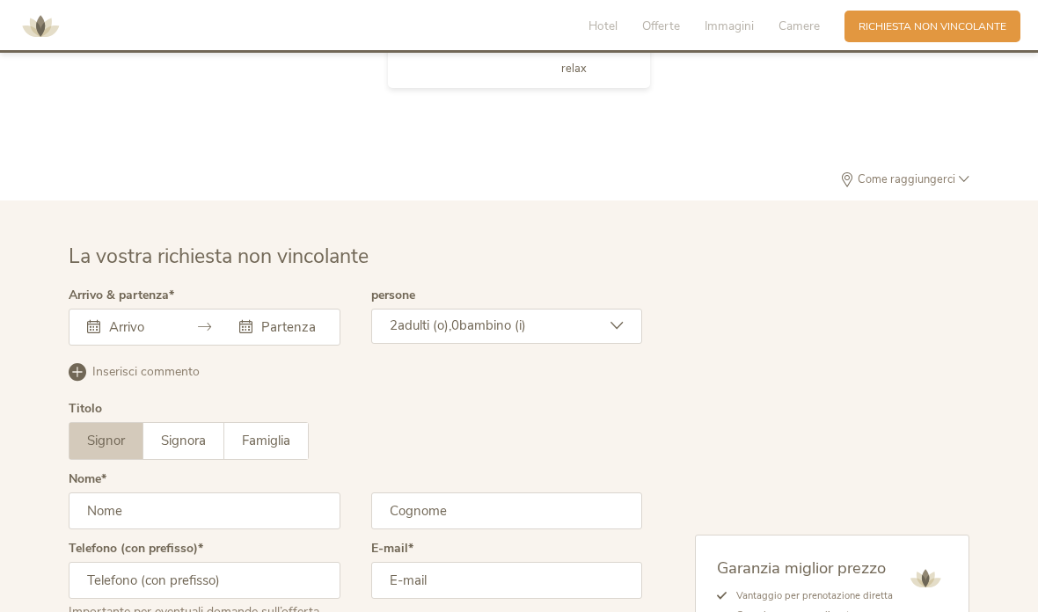
click at [128, 336] on input "text" at bounding box center [137, 327] width 64 height 18
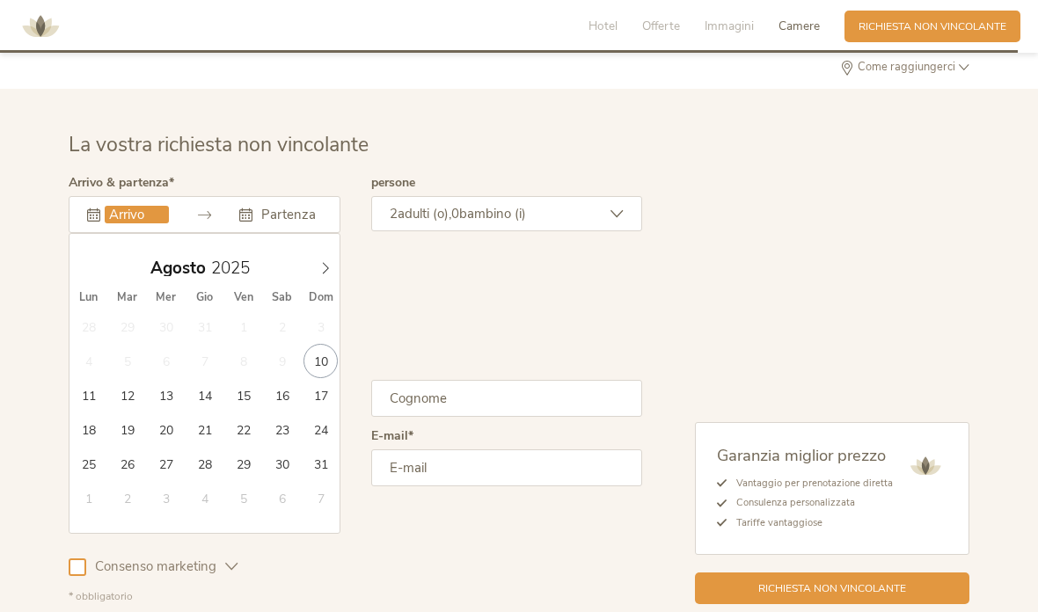
scroll to position [4312, 0]
type input "21.08.2025"
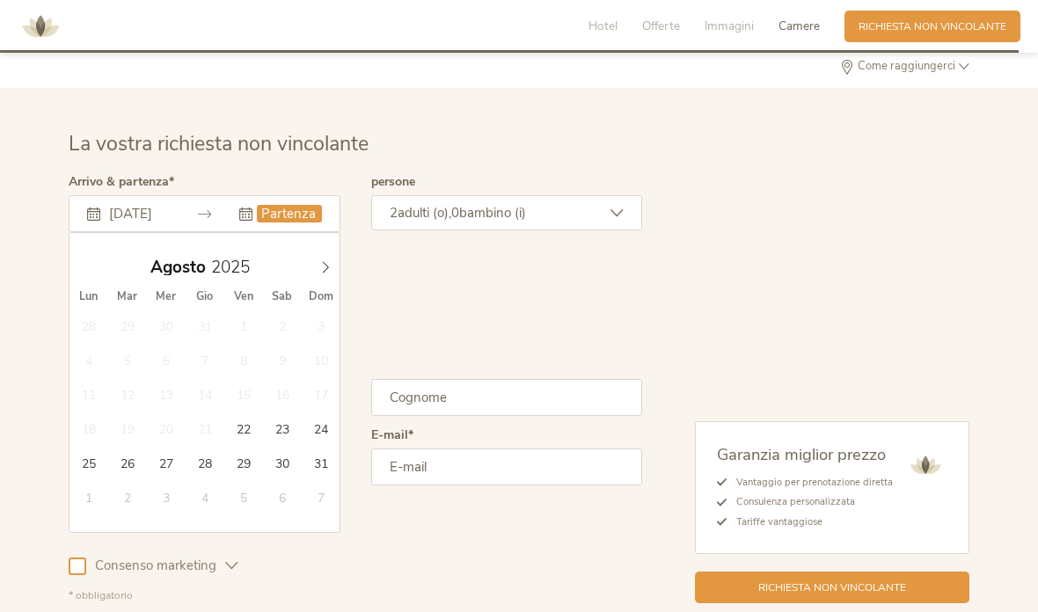
click at [621, 220] on icon at bounding box center [616, 213] width 13 height 13
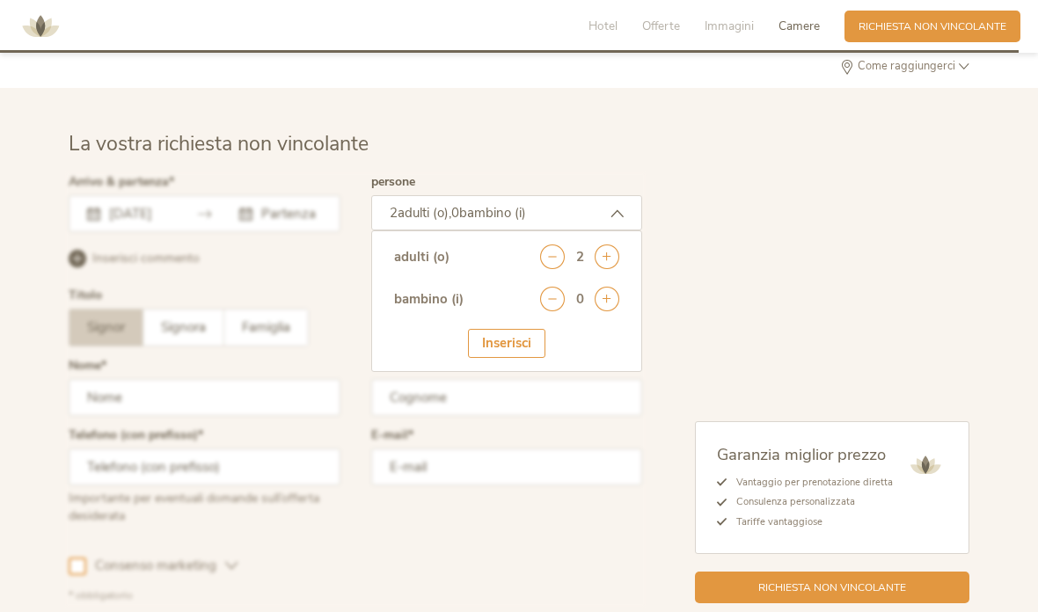
click at [611, 311] on icon at bounding box center [606, 299] width 25 height 25
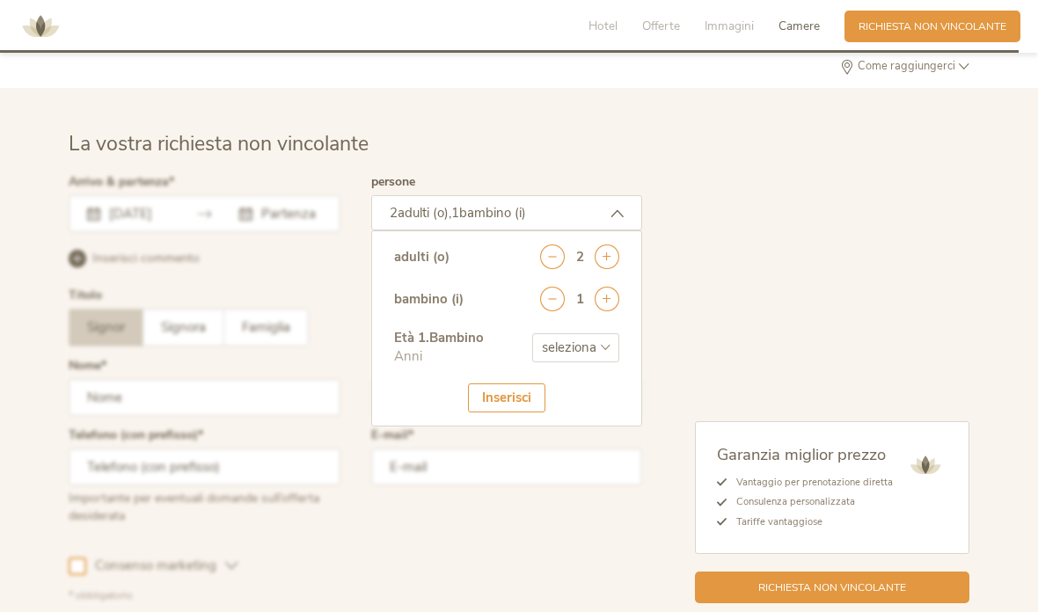
click at [614, 311] on icon at bounding box center [606, 299] width 25 height 25
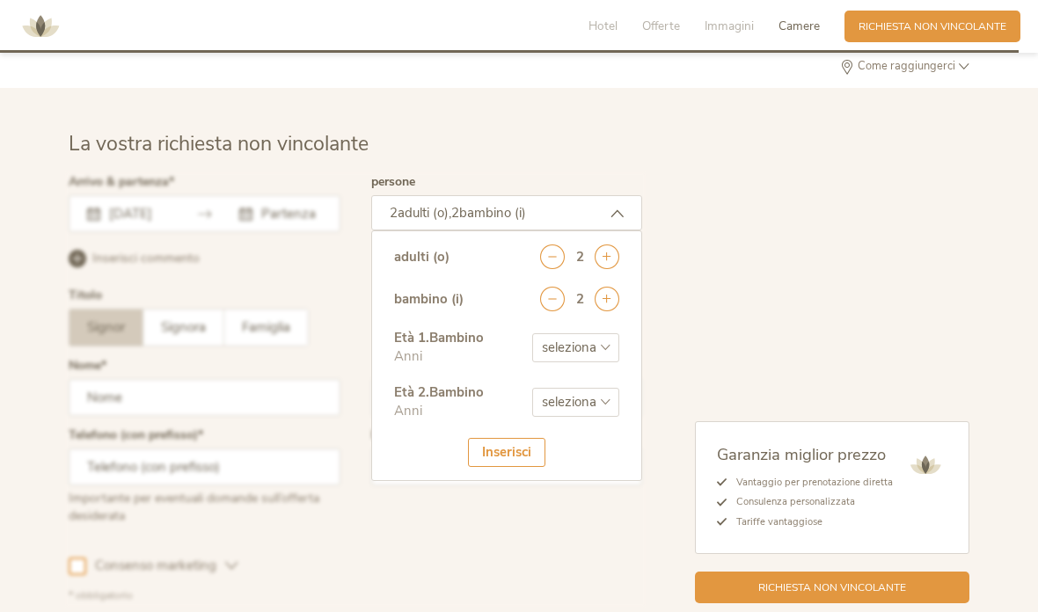
click at [611, 311] on icon at bounding box center [606, 299] width 25 height 25
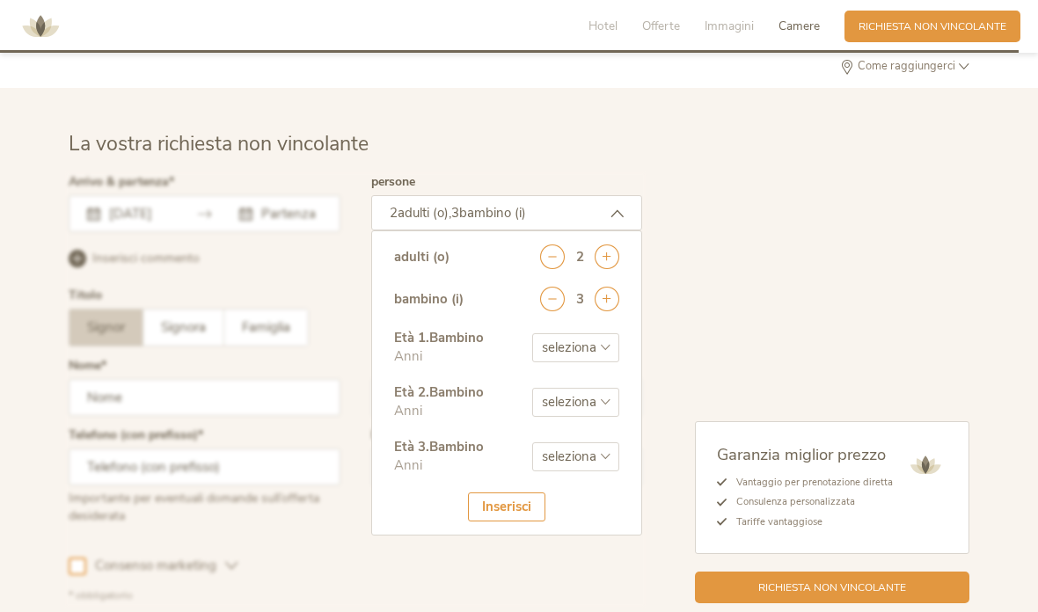
click at [616, 311] on icon at bounding box center [606, 299] width 25 height 25
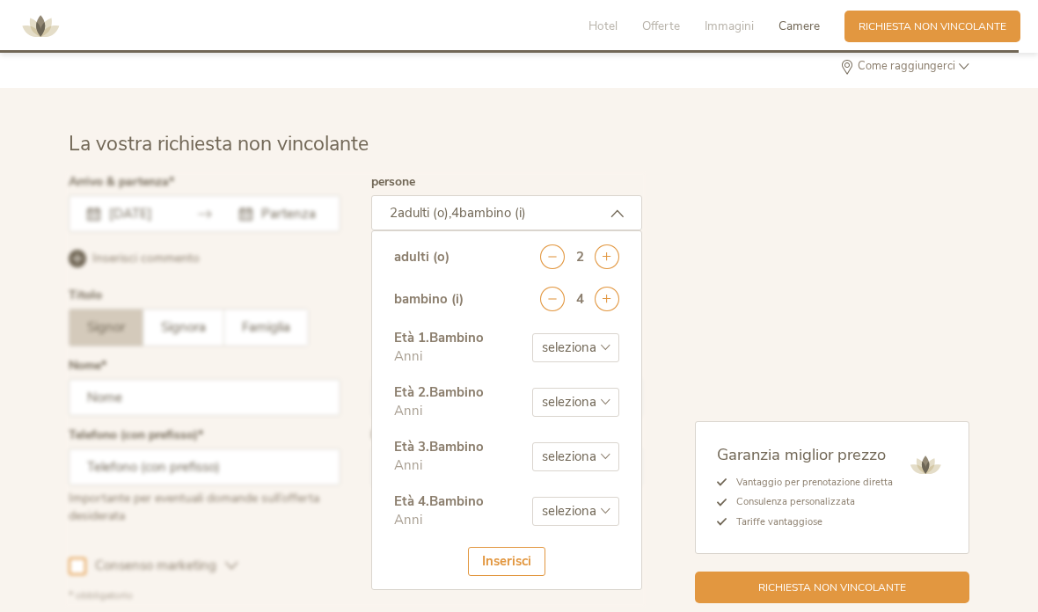
click at [609, 362] on select "seleziona 0 1 2 3 4 5 6 7 8 9 10 11 12 13 14 15 16 17" at bounding box center [575, 347] width 87 height 29
select select "15"
click at [603, 417] on select "seleziona 0 1 2 3 4 5 6 7 8 9 10 11 12 13 14 15 16 17" at bounding box center [575, 402] width 87 height 29
select select "12"
click at [594, 471] on select "seleziona 0 1 2 3 4 5 6 7 8 9 10 11 12 13 14 15 16 17" at bounding box center [575, 456] width 87 height 29
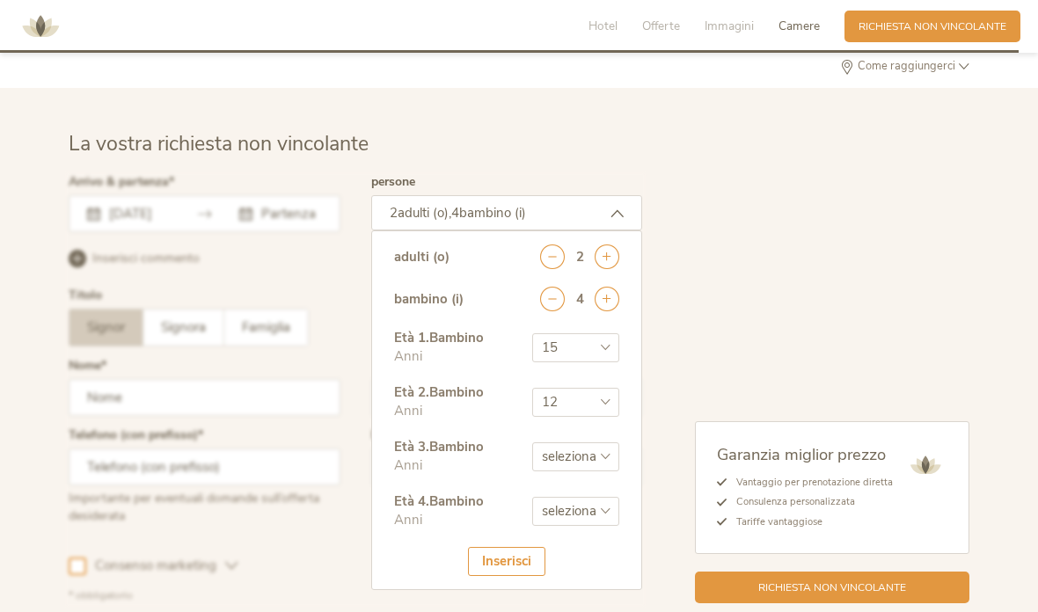
select select "10"
click at [597, 526] on select "seleziona 0 1 2 3 4 5 6 7 8 9 10 11 12 13 14 15 16 17" at bounding box center [575, 511] width 87 height 29
select select "7"
click at [519, 576] on div "Inserisci" at bounding box center [506, 561] width 77 height 29
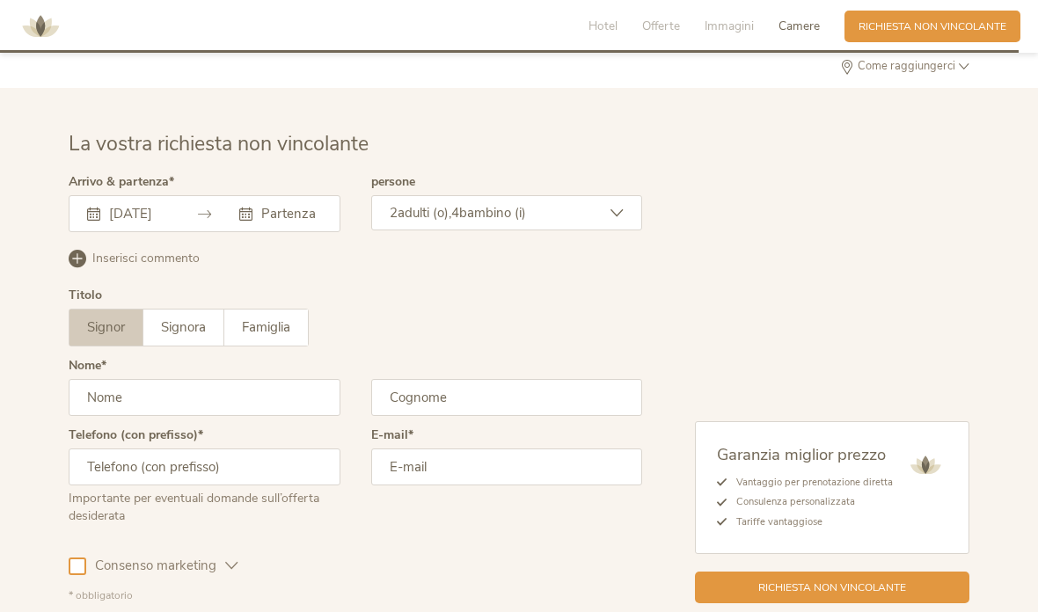
click at [291, 232] on div "21.08.2025 Agosto 2025 Lun Mar Mer Gio Ven Sab Dom 28 29 30 31 1 2 3 4 5 6 7 8 …" at bounding box center [205, 213] width 272 height 37
click at [288, 222] on input "text" at bounding box center [289, 214] width 64 height 18
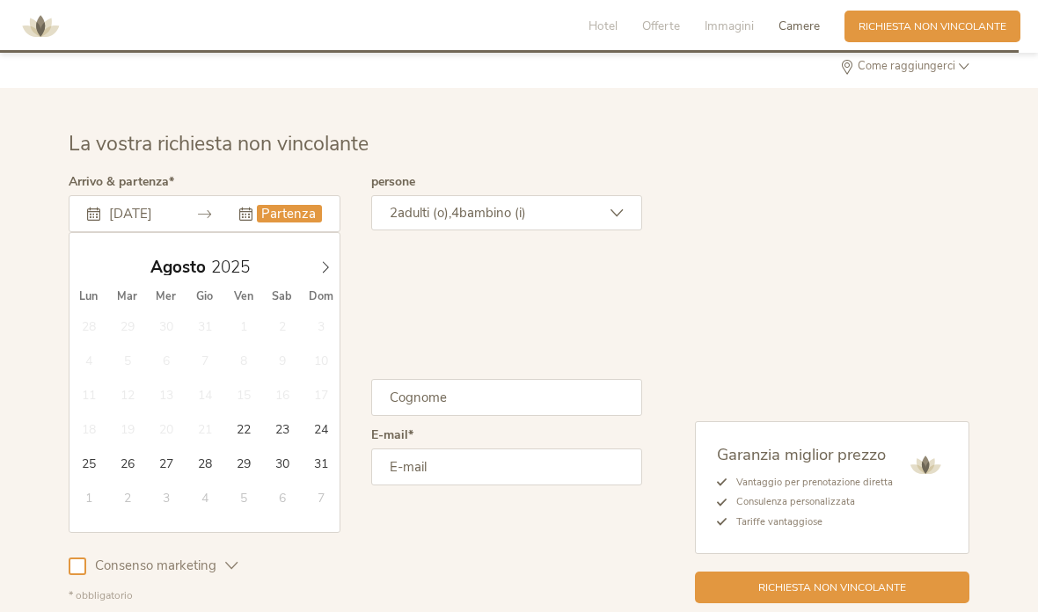
type input "25.08.2025"
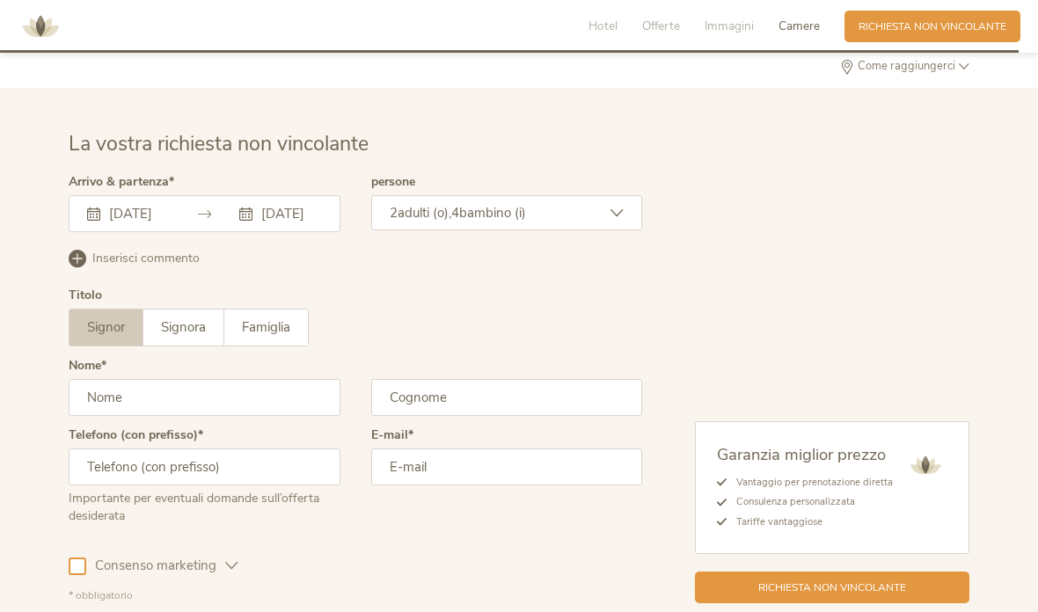
click at [107, 416] on input "text" at bounding box center [205, 397] width 272 height 37
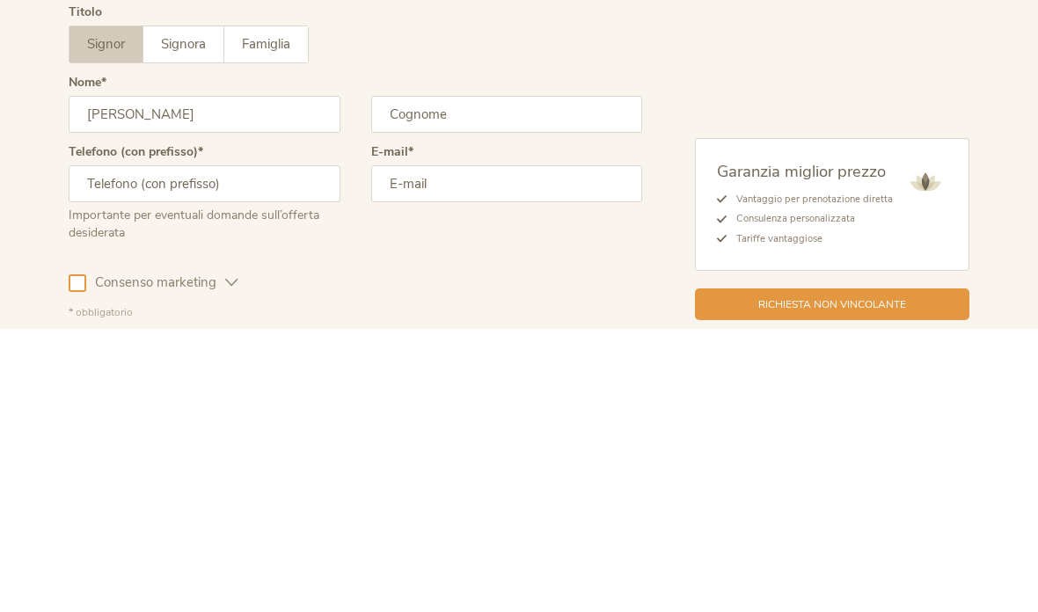
type input "Gabriele"
click at [512, 379] on input "text" at bounding box center [507, 397] width 272 height 37
type input "Sereni"
click at [96, 448] on input "text" at bounding box center [205, 466] width 272 height 37
type input "3921267033"
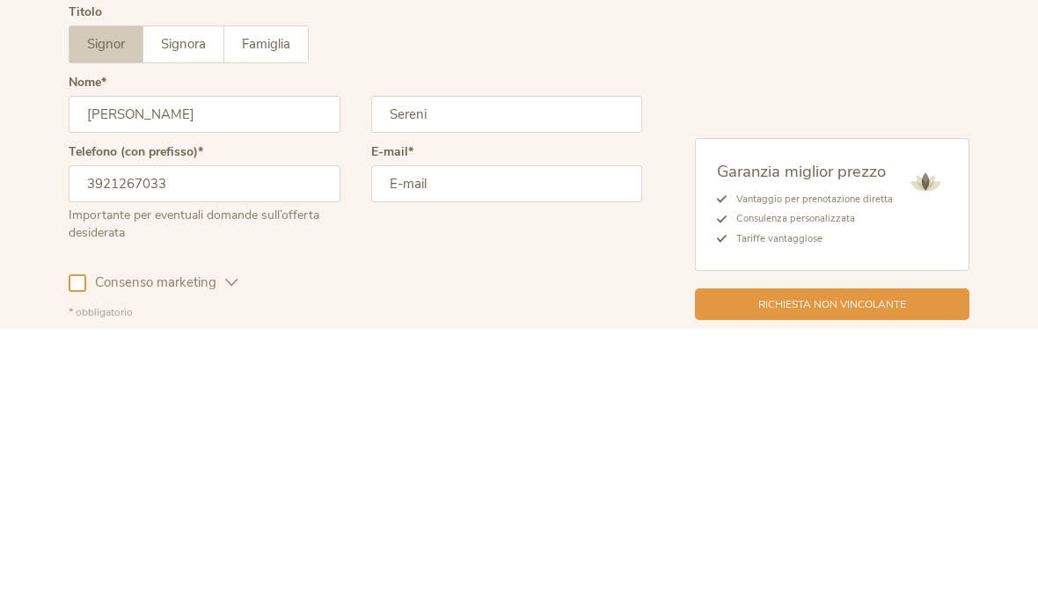
click at [461, 448] on input "email" at bounding box center [507, 466] width 272 height 37
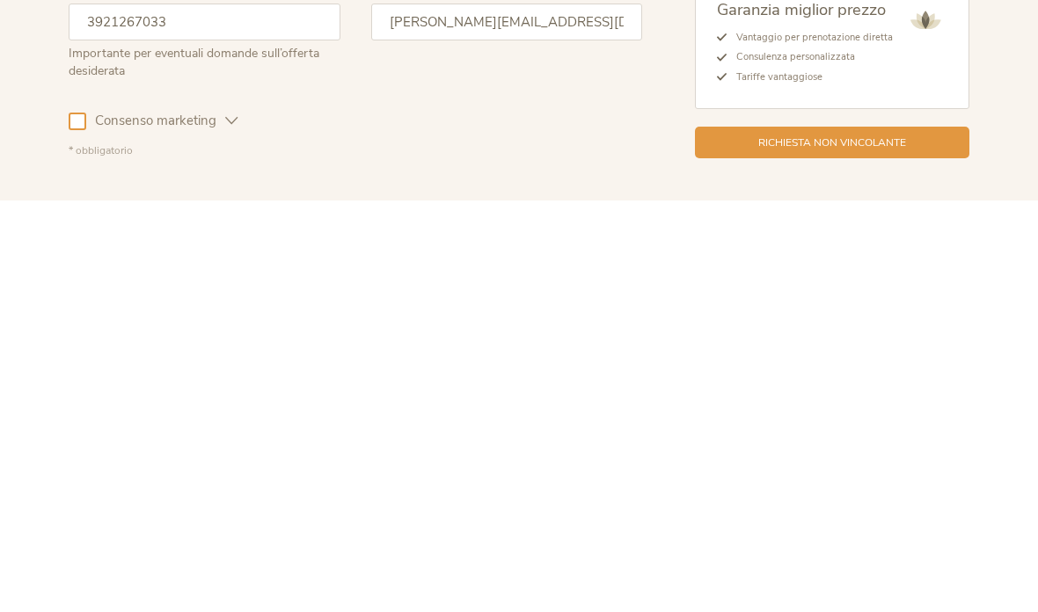
scroll to position [4358, 0]
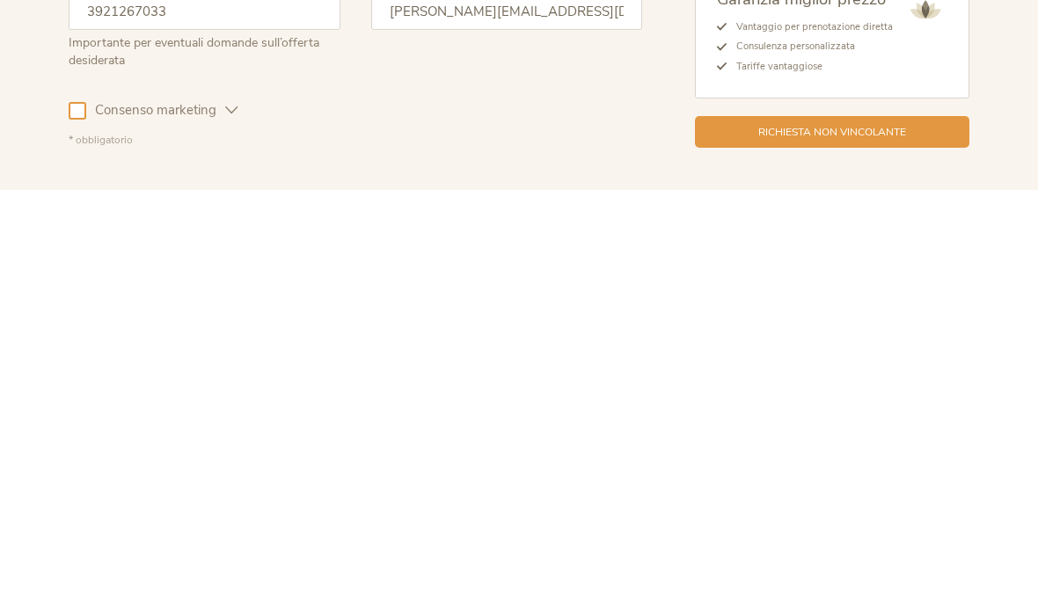
type input "g.sereni@me.com"
click at [78, 512] on div at bounding box center [78, 521] width 18 height 18
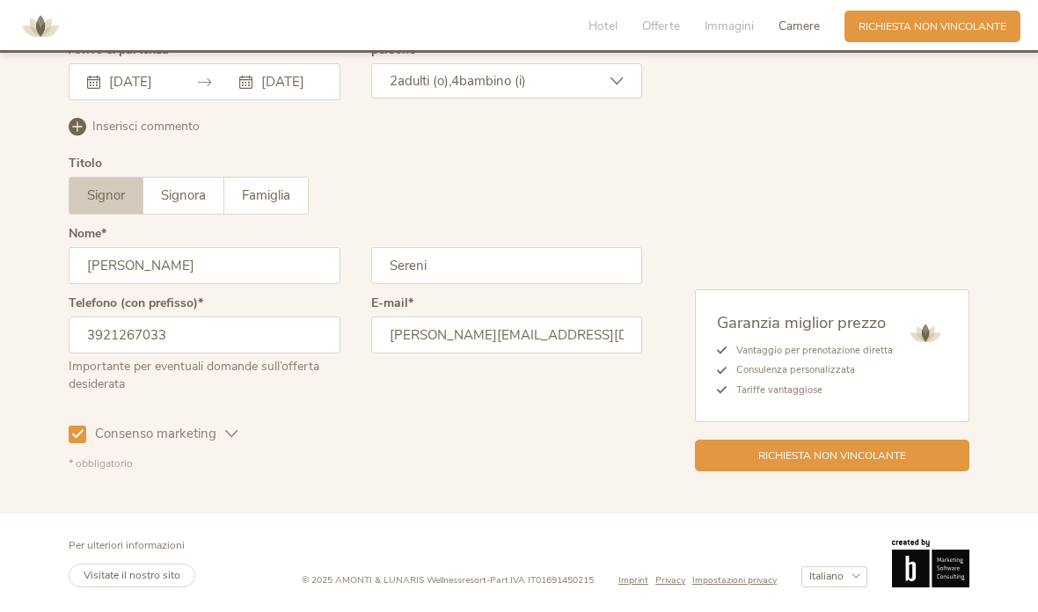
scroll to position [4396, 0]
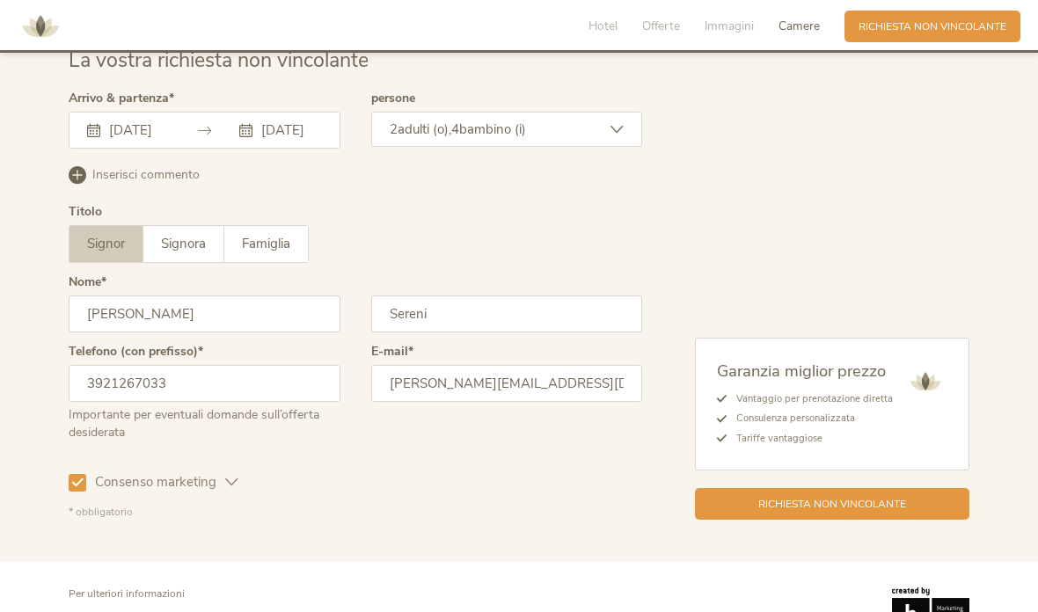
click at [844, 520] on div "Richiesta non vincolante" at bounding box center [832, 504] width 274 height 32
